Goal: Navigation & Orientation: Find specific page/section

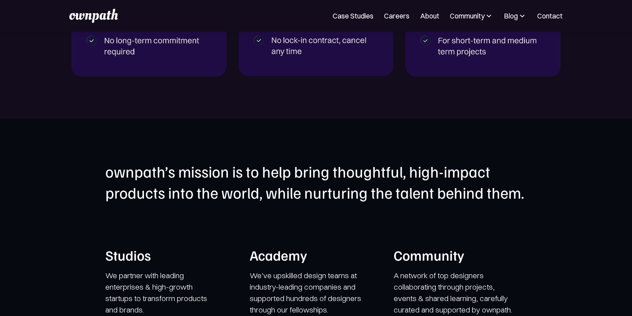
scroll to position [1647, 0]
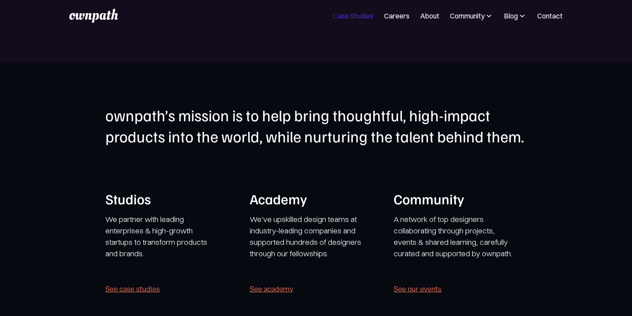
click at [351, 15] on link "Case Studies" at bounding box center [353, 16] width 41 height 11
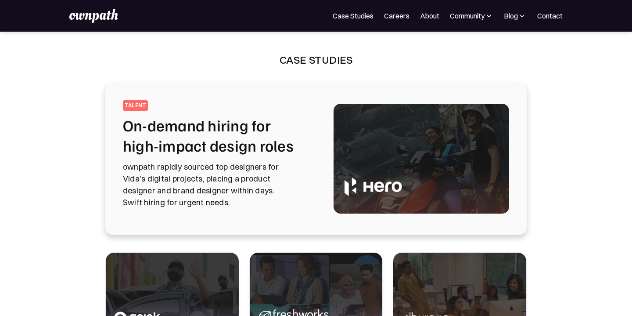
click at [486, 18] on img at bounding box center [489, 15] width 9 height 9
click at [402, 14] on link "Careers" at bounding box center [396, 16] width 25 height 11
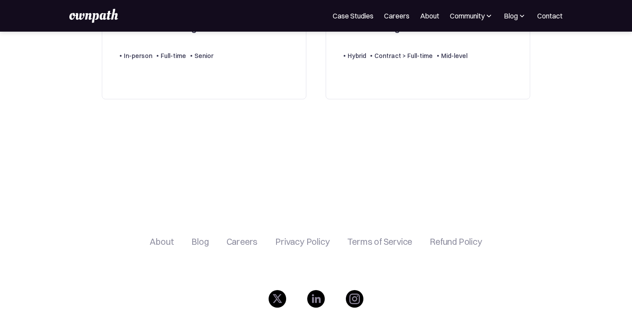
scroll to position [147, 0]
